Goal: Find specific page/section: Find specific page/section

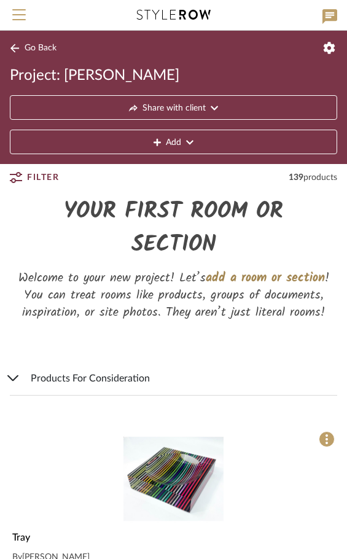
click at [52, 45] on span "Go Back" at bounding box center [41, 48] width 32 height 10
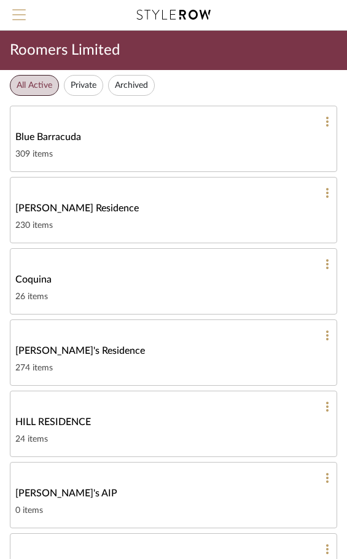
click at [14, 18] on span "Menu" at bounding box center [19, 18] width 14 height 18
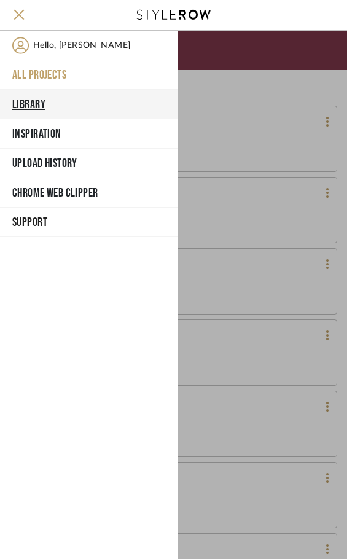
click at [52, 99] on button "Library" at bounding box center [89, 104] width 178 height 29
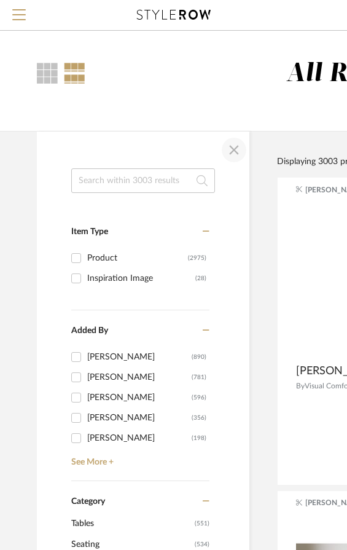
click at [229, 146] on span "button" at bounding box center [233, 149] width 29 height 29
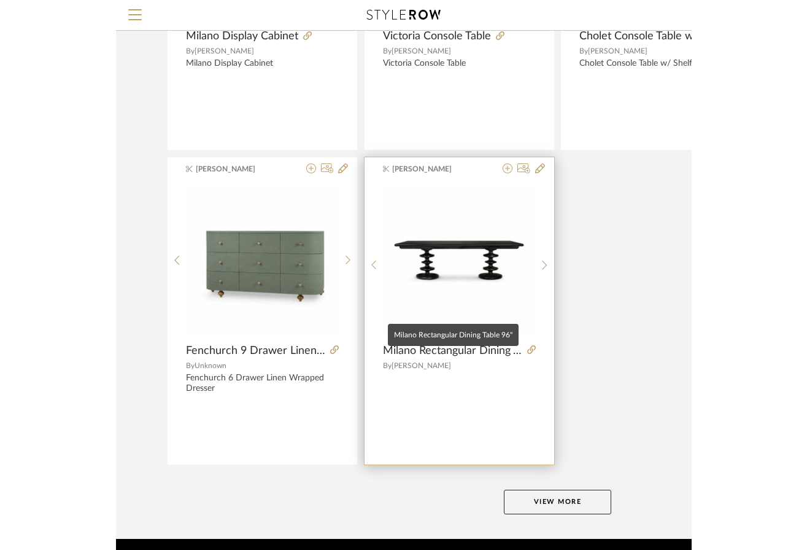
scroll to position [2256, 0]
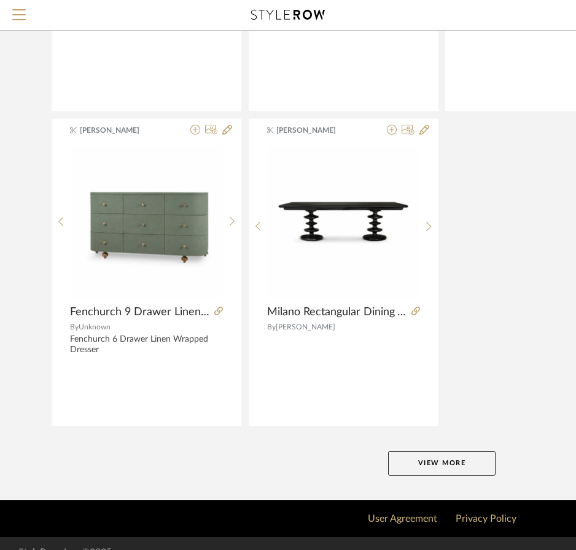
click at [346, 455] on button "View More" at bounding box center [441, 463] width 107 height 25
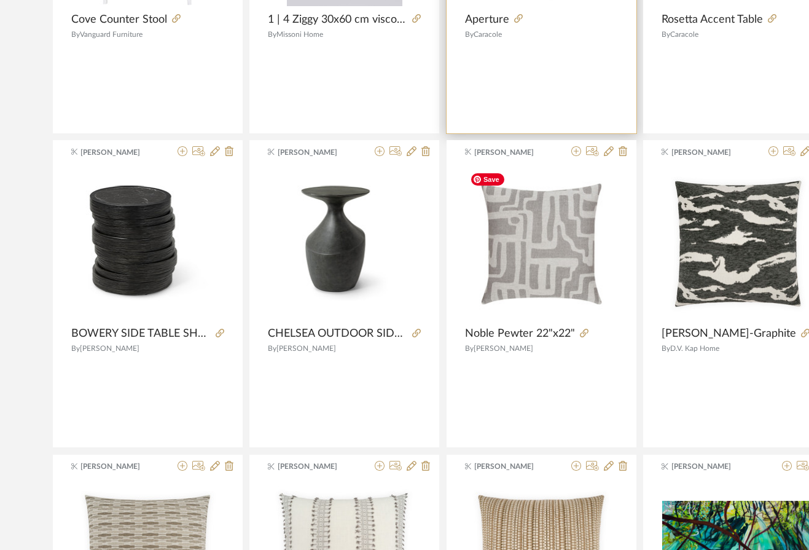
scroll to position [3362, 0]
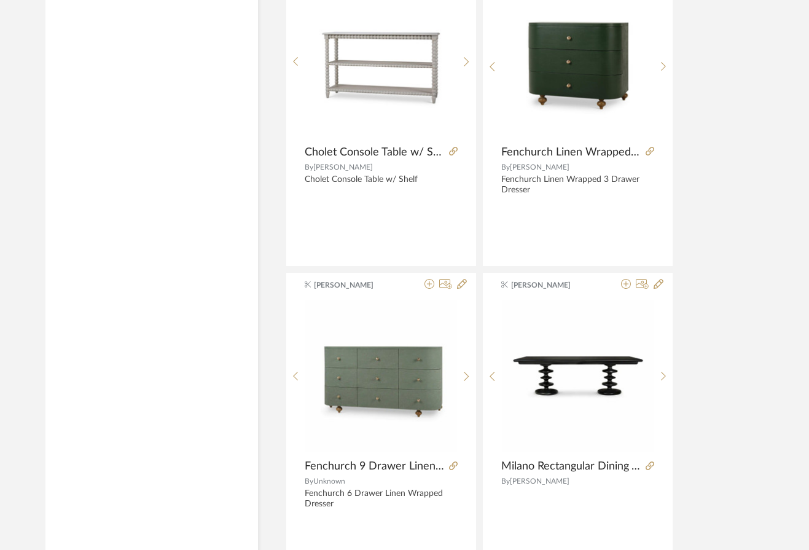
scroll to position [4482, 0]
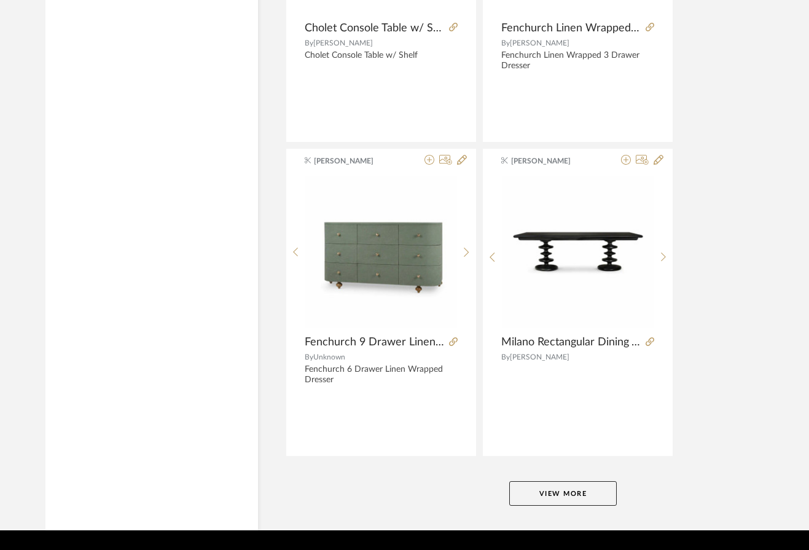
click at [540, 490] on button "View More" at bounding box center [562, 493] width 107 height 25
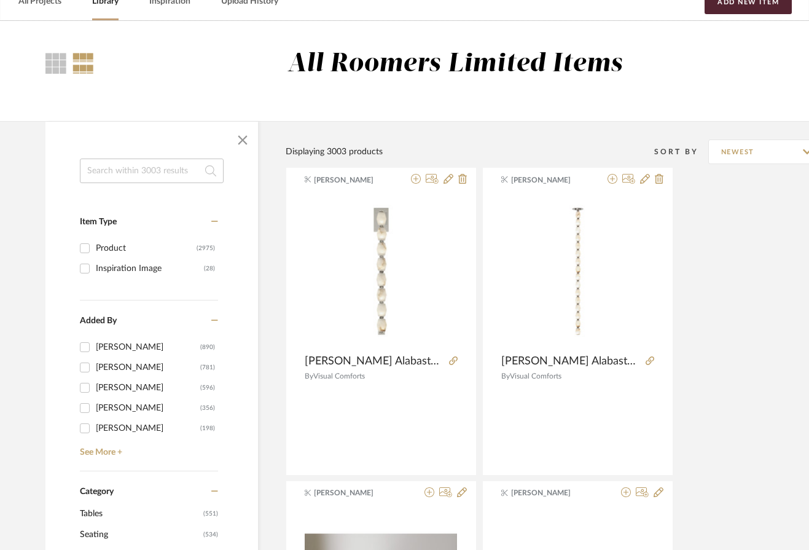
scroll to position [0, 0]
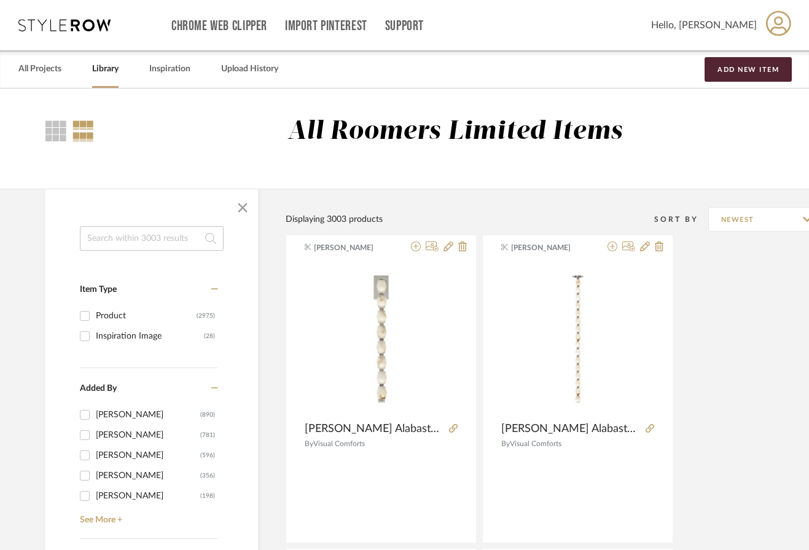
click at [162, 240] on input at bounding box center [152, 238] width 144 height 25
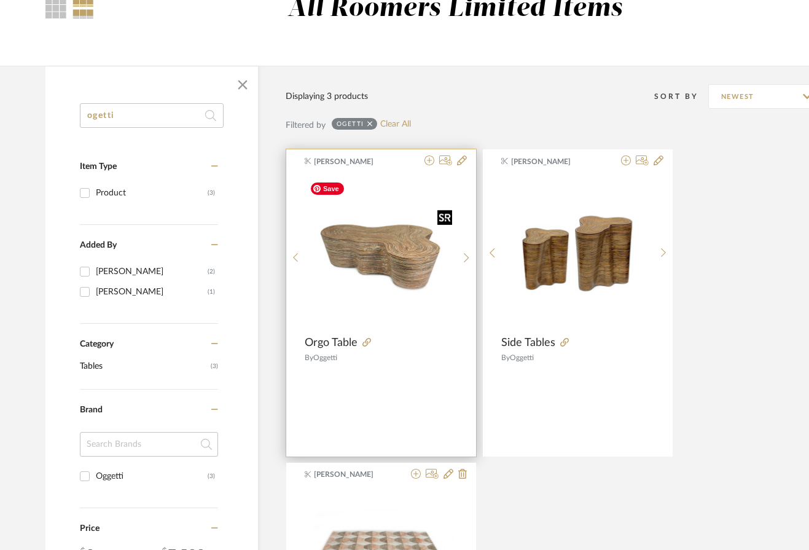
scroll to position [307, 0]
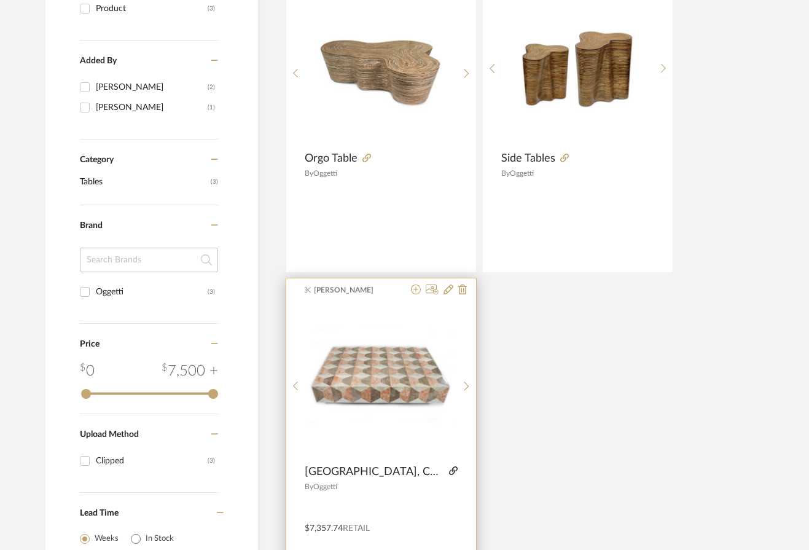
type input "ogetti"
click at [451, 469] on icon at bounding box center [453, 470] width 9 height 9
